Goal: Transaction & Acquisition: Download file/media

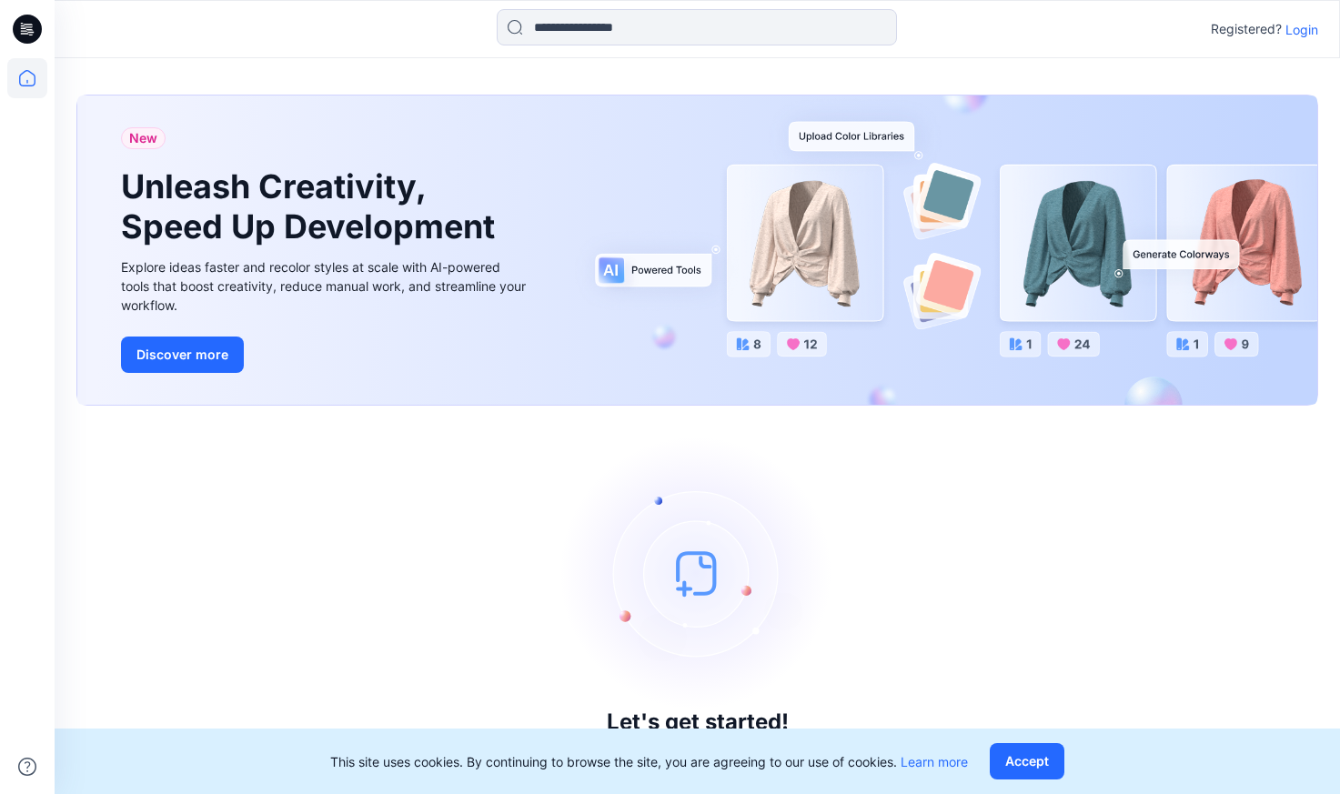
click at [1301, 33] on p "Login" at bounding box center [1301, 29] width 33 height 19
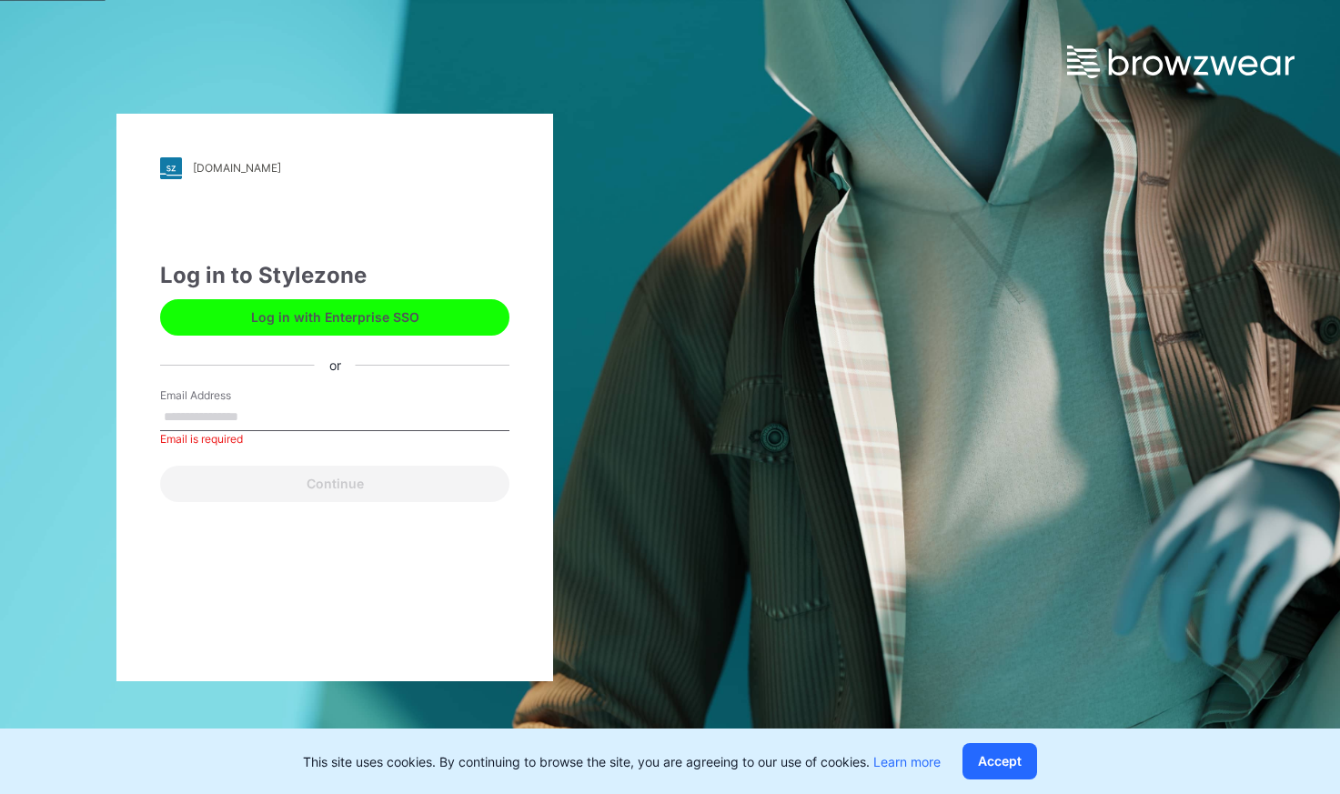
click at [443, 312] on button "Log in with Enterprise SSO" at bounding box center [334, 317] width 349 height 36
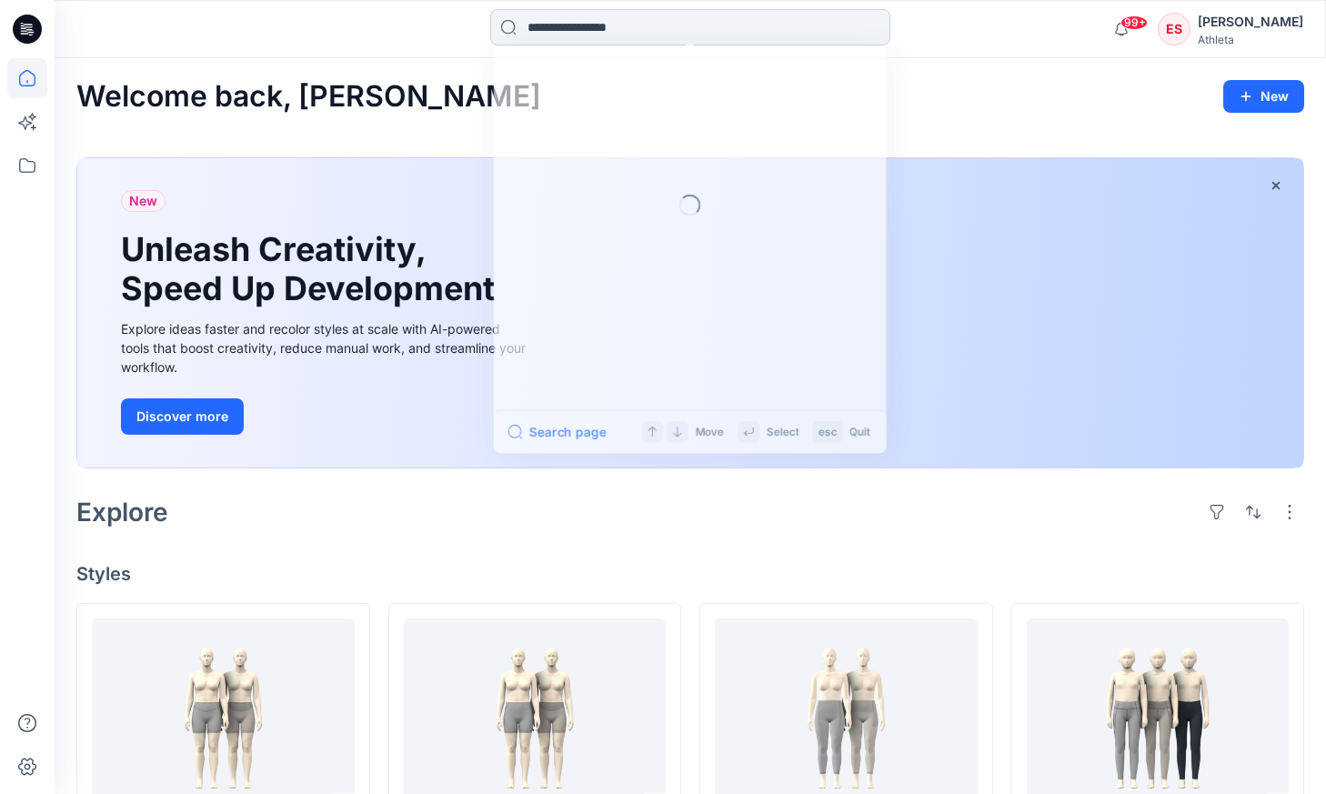
click at [688, 25] on input at bounding box center [690, 27] width 400 height 36
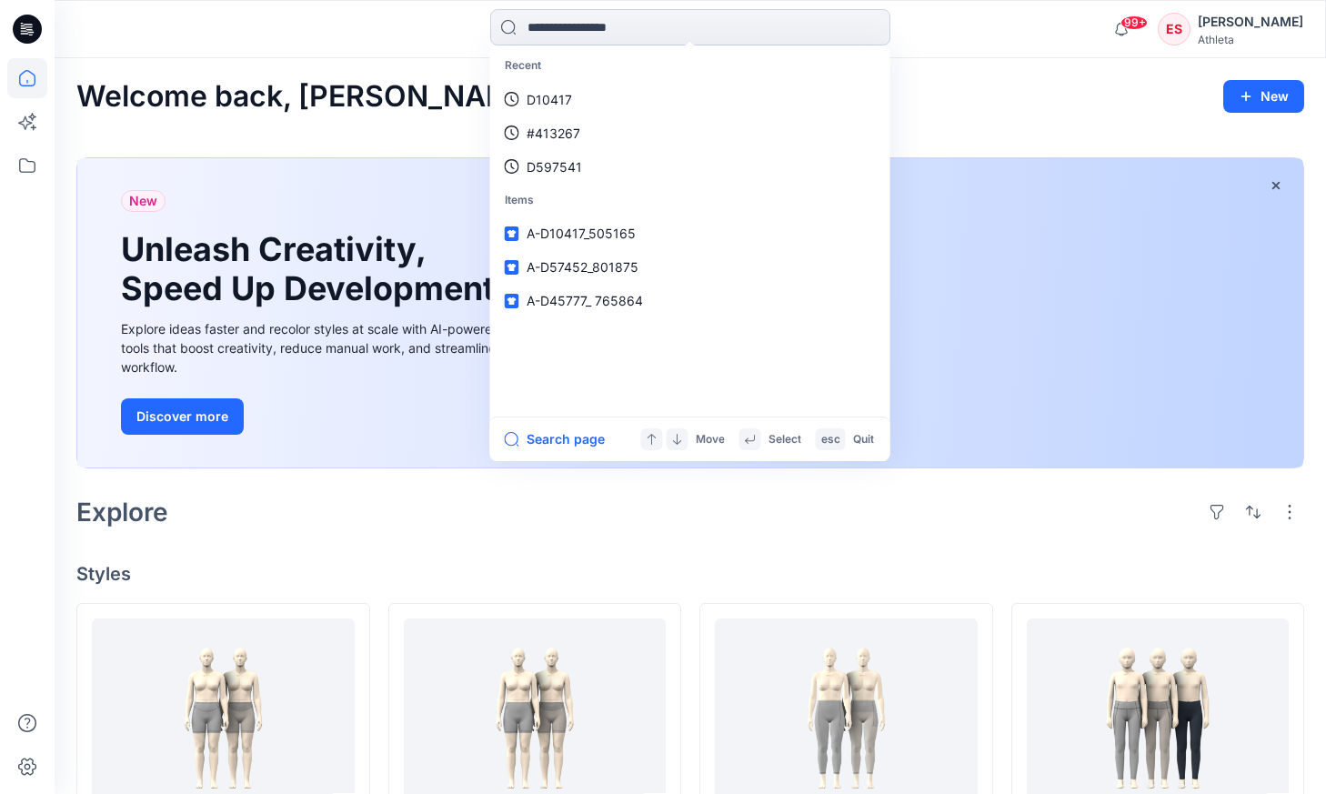
click at [593, 36] on input at bounding box center [690, 27] width 400 height 36
paste input "******"
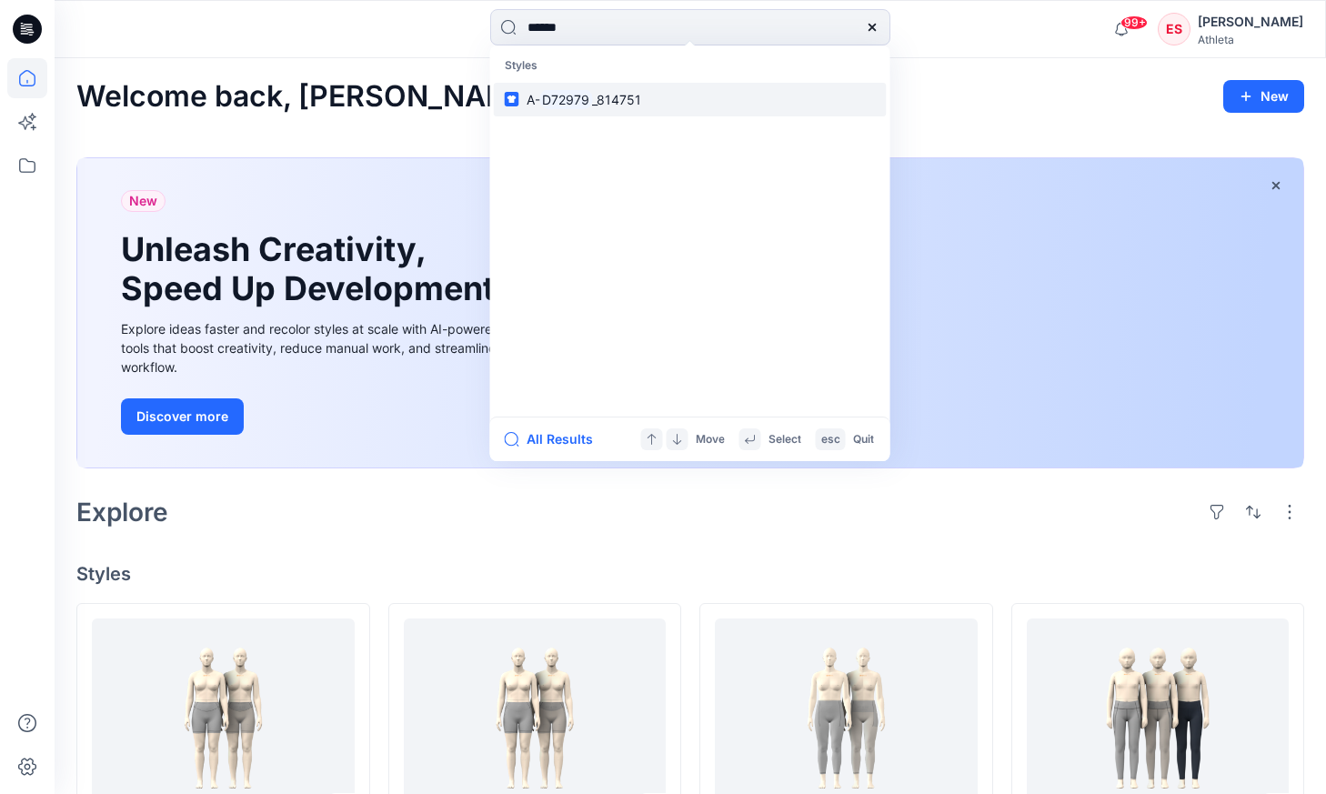
type input "******"
click at [618, 92] on span "_814751" at bounding box center [616, 99] width 49 height 15
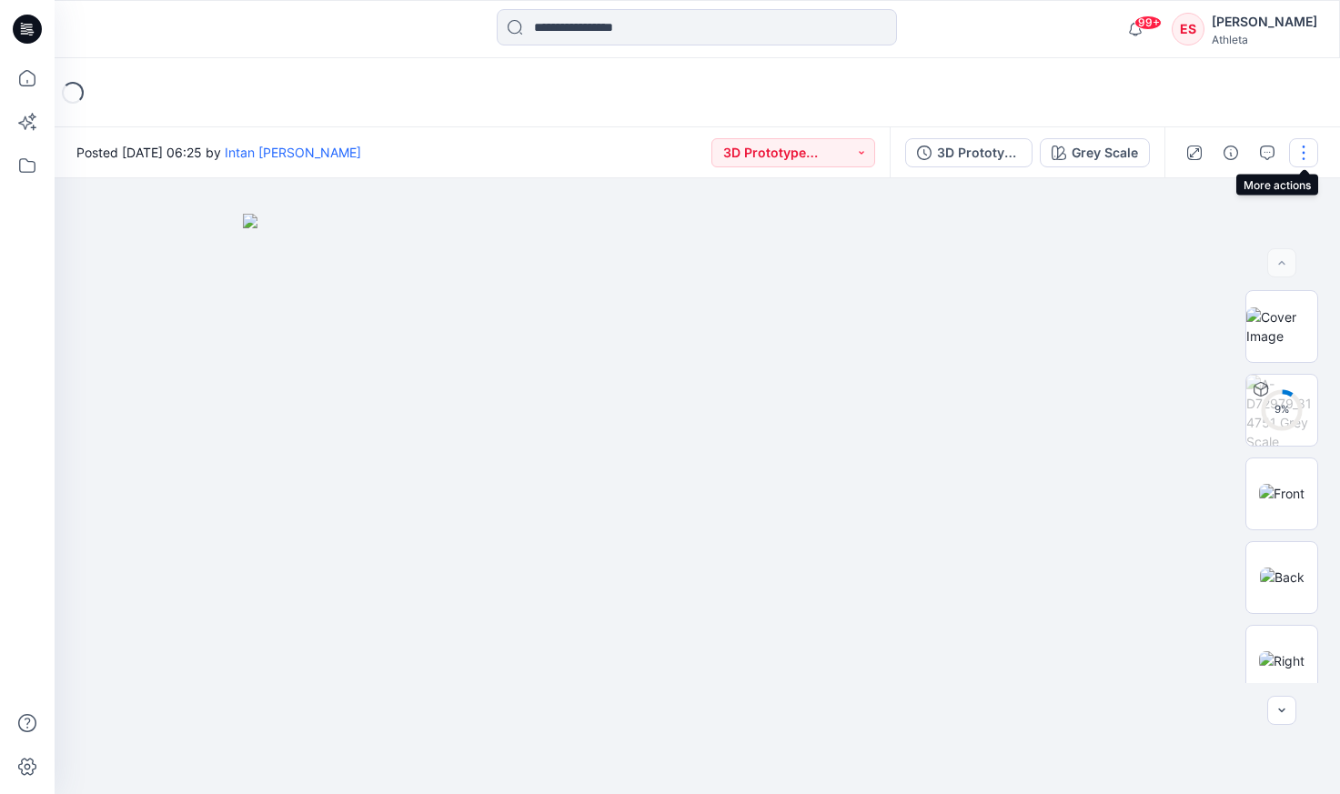
click at [1299, 152] on button "button" at bounding box center [1303, 152] width 29 height 29
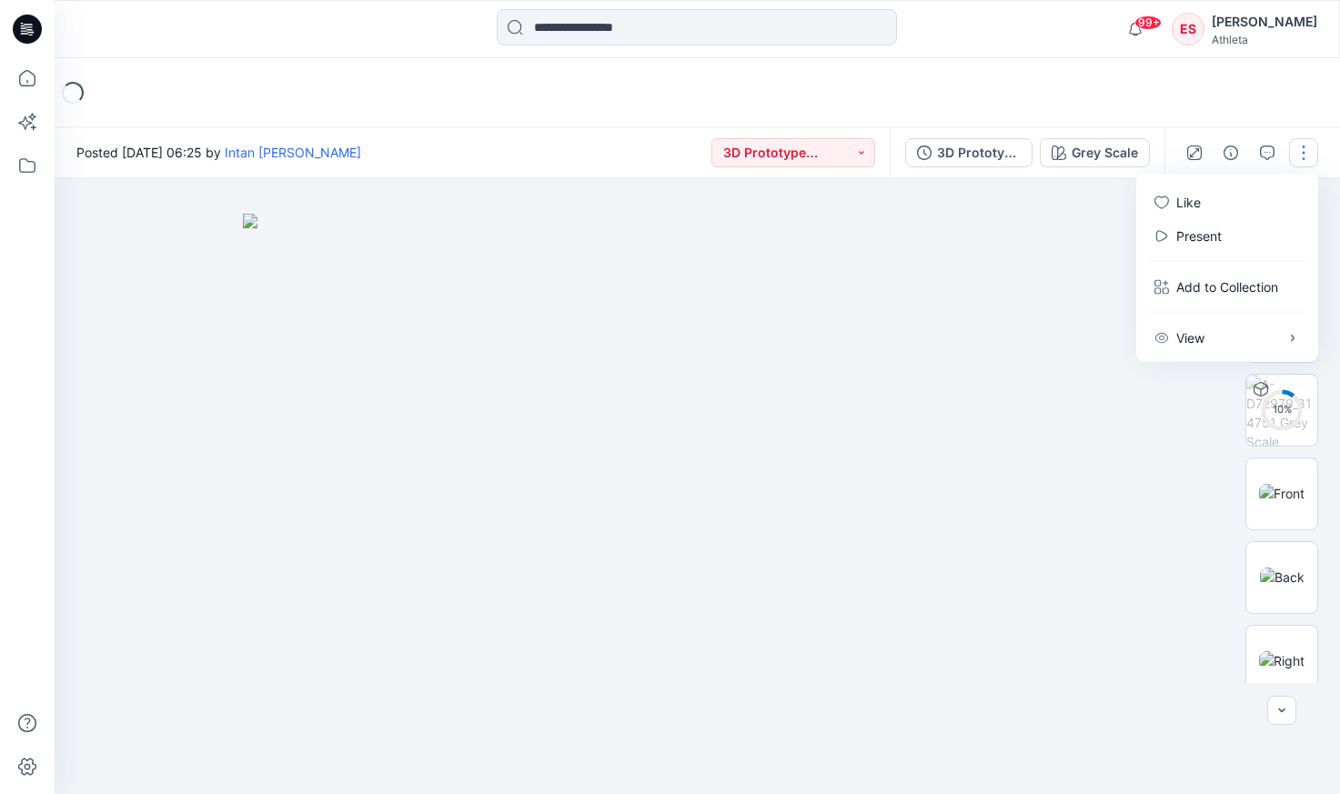
click at [1121, 72] on div "Loading..." at bounding box center [697, 92] width 1285 height 69
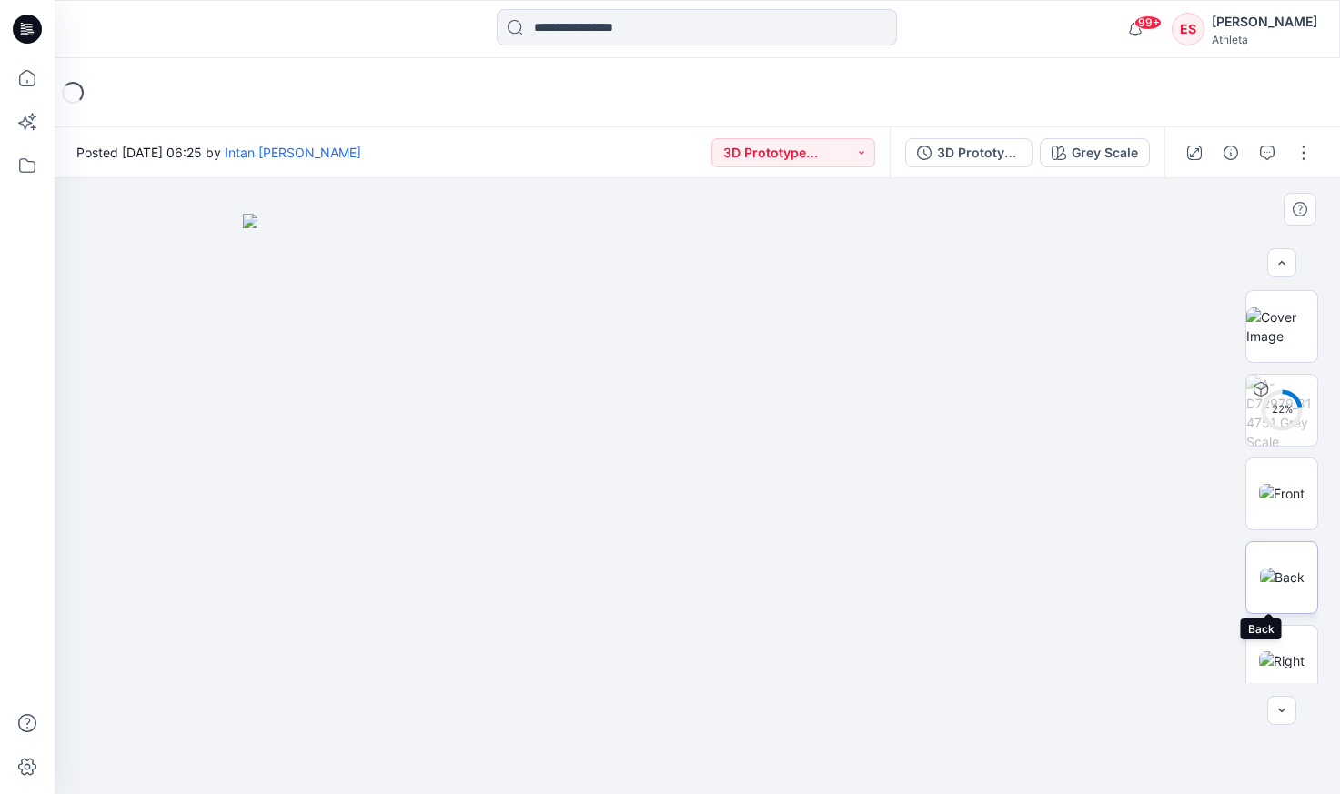
scroll to position [433, 0]
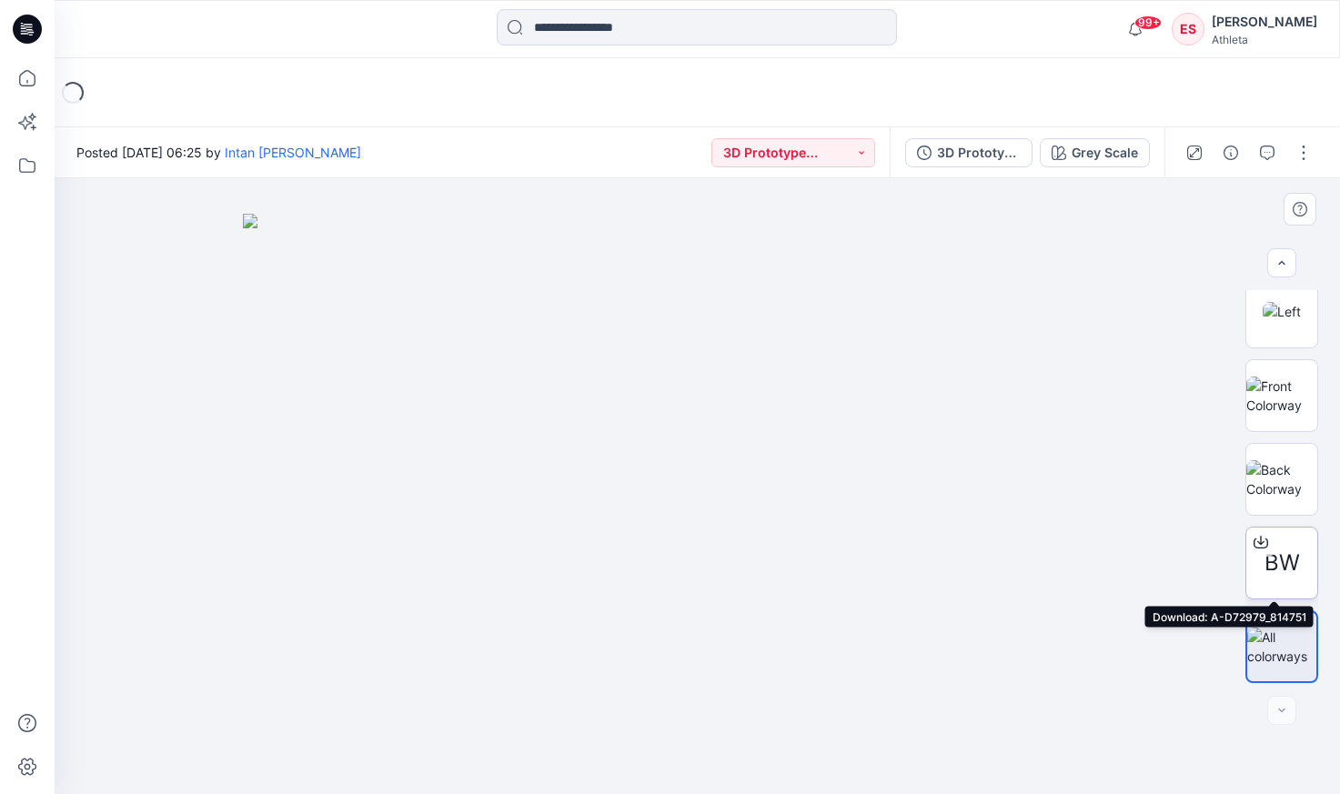
click at [1260, 541] on icon at bounding box center [1260, 542] width 15 height 15
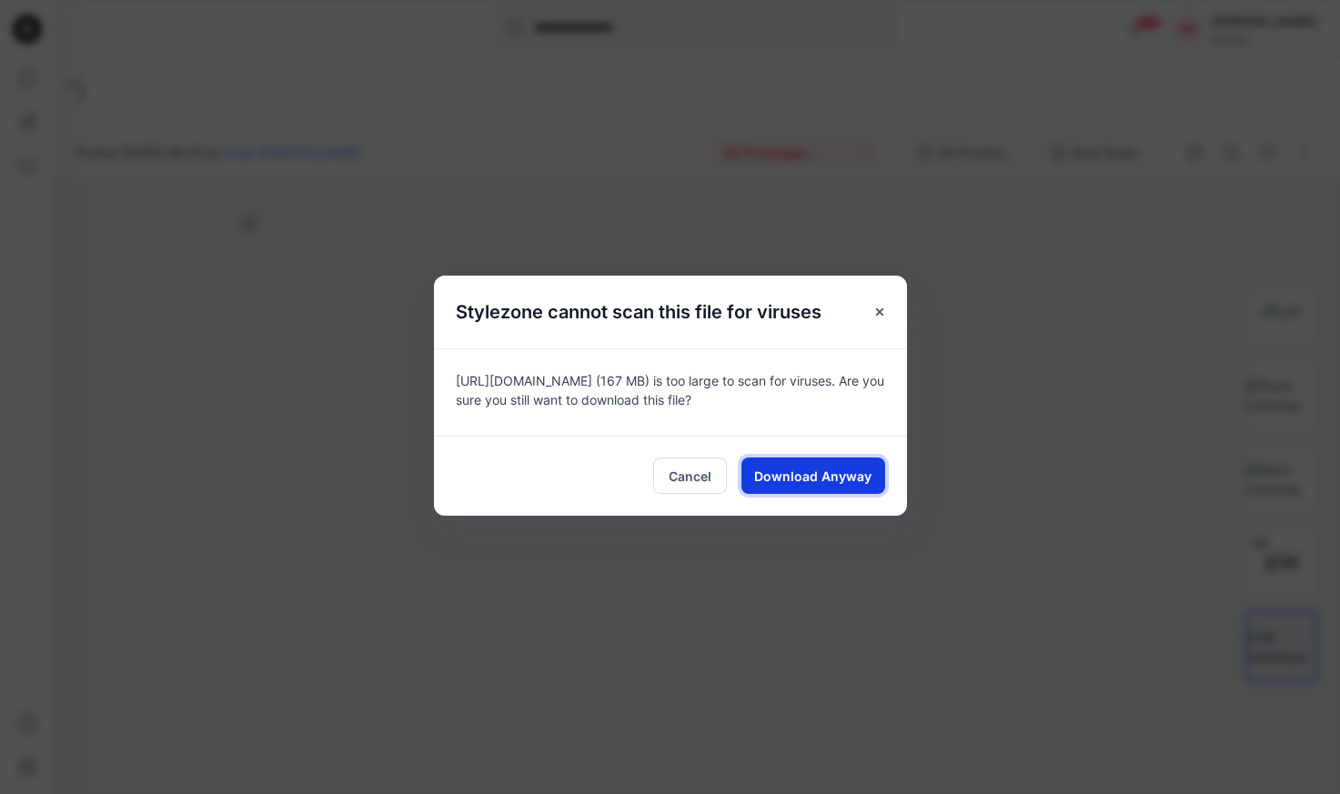
click at [829, 478] on span "Download Anyway" at bounding box center [812, 476] width 117 height 19
